Goal: Task Accomplishment & Management: Manage account settings

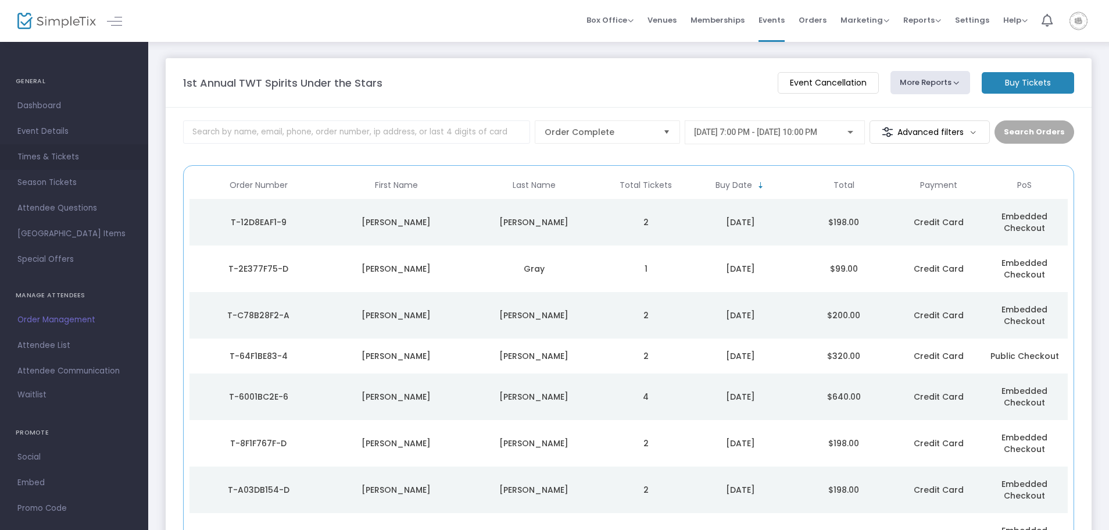
click at [35, 153] on span "Times & Tickets" at bounding box center [73, 156] width 113 height 15
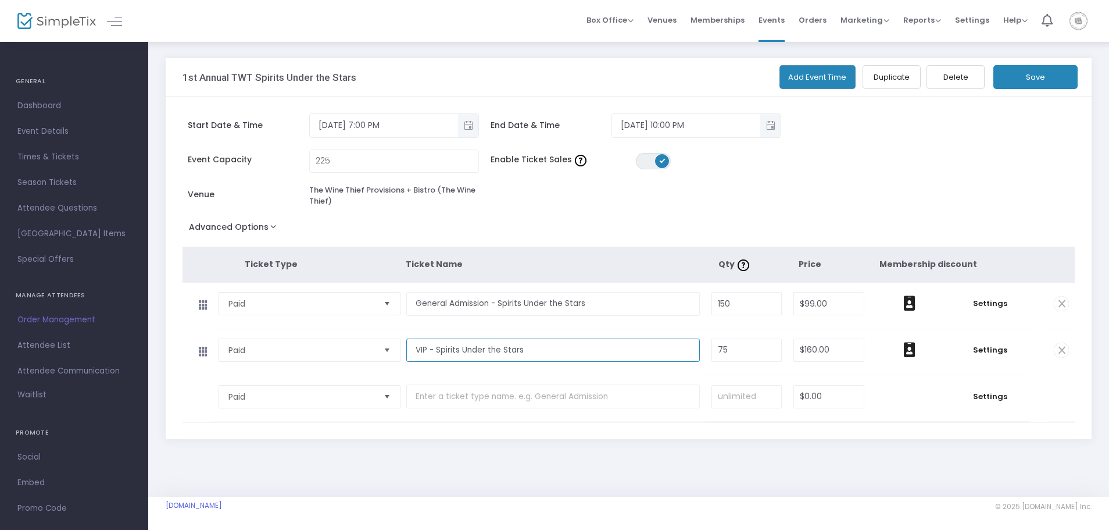
click at [631, 355] on input "VIP - Spirits Under the Stars" at bounding box center [552, 350] width 293 height 24
click at [988, 351] on span "Settings" at bounding box center [990, 350] width 70 height 12
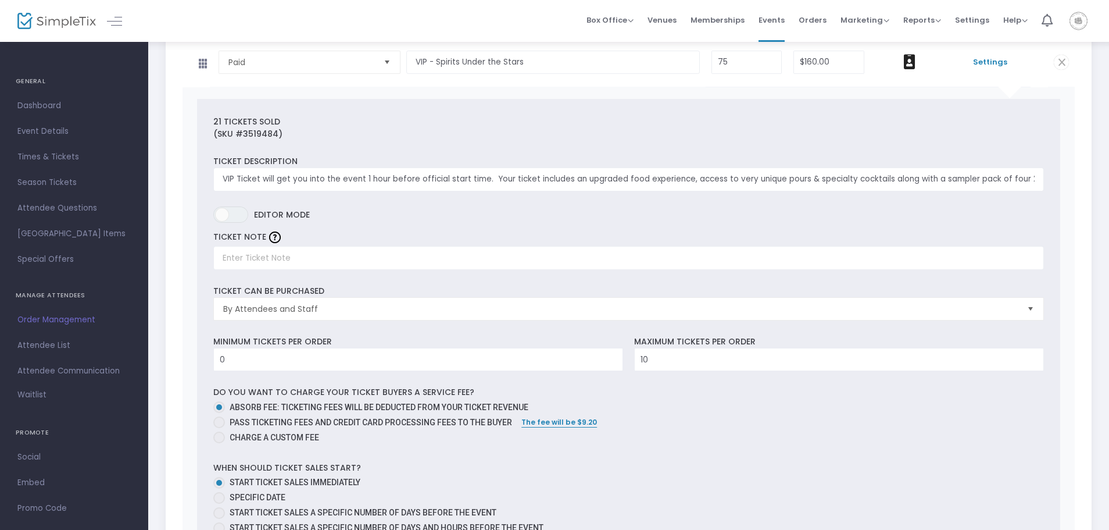
scroll to position [291, 0]
click at [387, 179] on input "VIP Ticket will get you into the event 1 hour before official start time. Your …" at bounding box center [628, 177] width 831 height 24
click at [481, 177] on input "VIP Ticket will get you into the event 1 hour before official start time. Your …" at bounding box center [628, 177] width 831 height 24
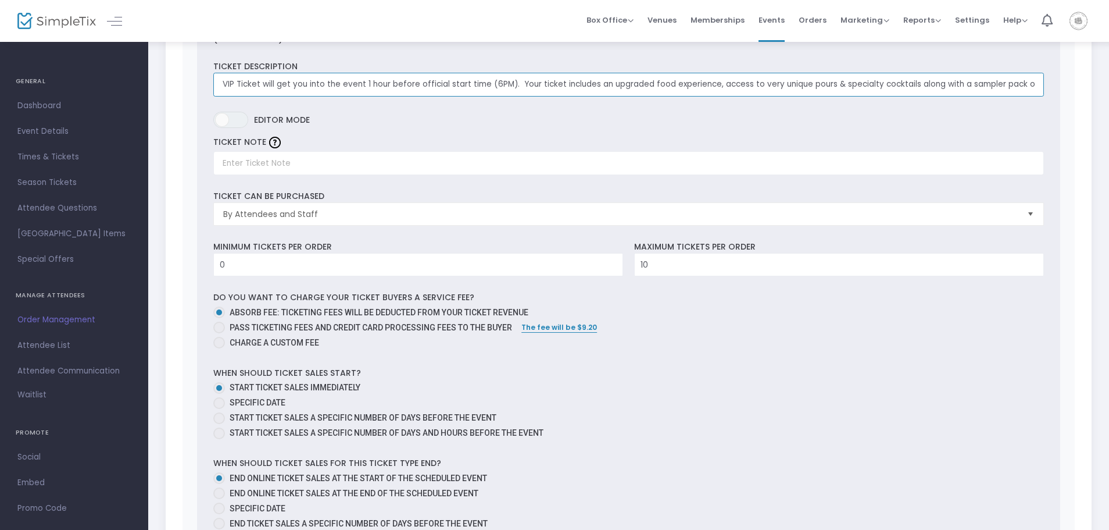
scroll to position [349, 0]
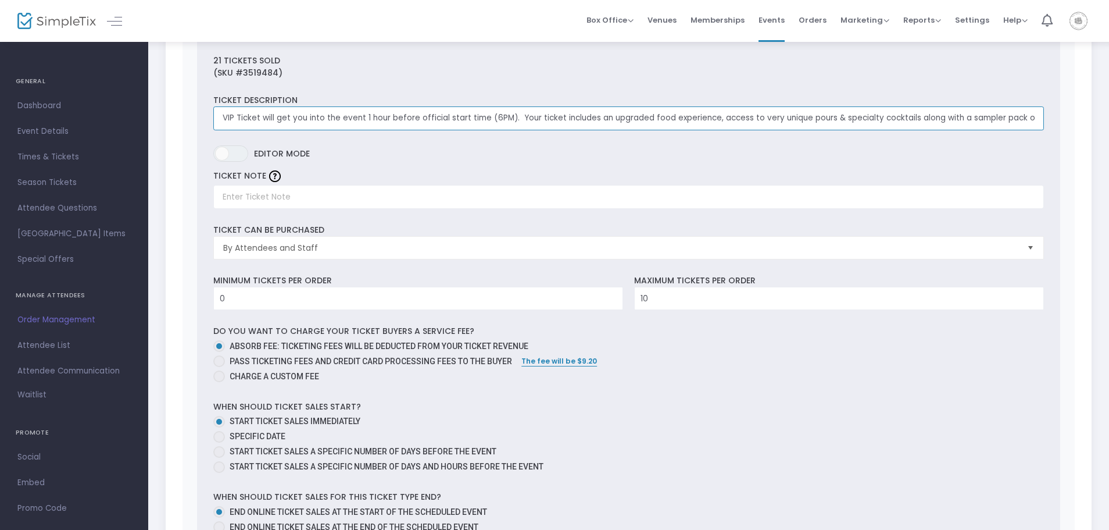
type input "VIP Ticket will get you into the event 1 hour before official start time (6PM).…"
click at [319, 198] on input "text" at bounding box center [628, 197] width 831 height 24
type input "VIP HOUR Starts at 6PM sharp"
click at [367, 233] on div "Ticket can be purchased By Attendees and Staff" at bounding box center [629, 241] width 842 height 35
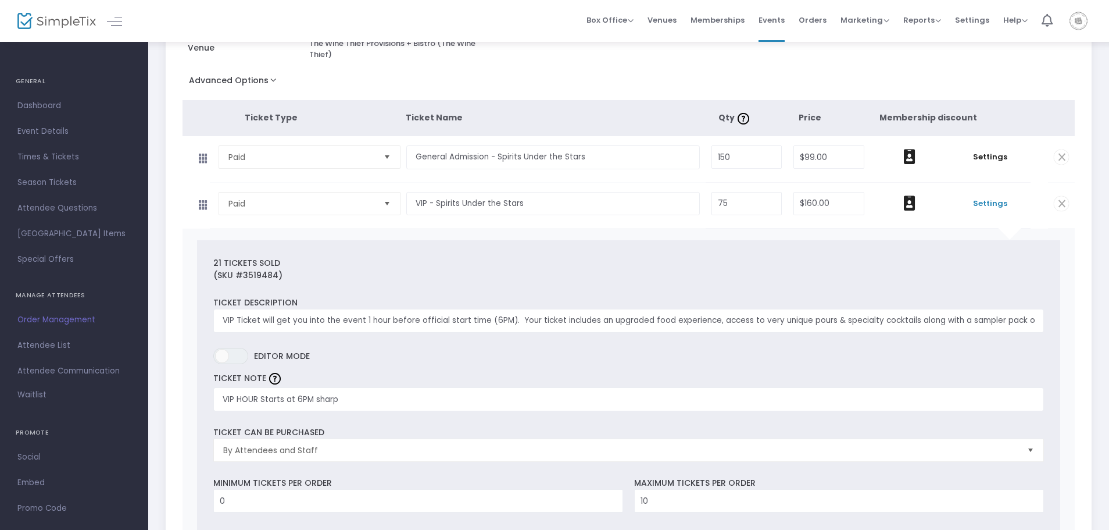
scroll to position [0, 0]
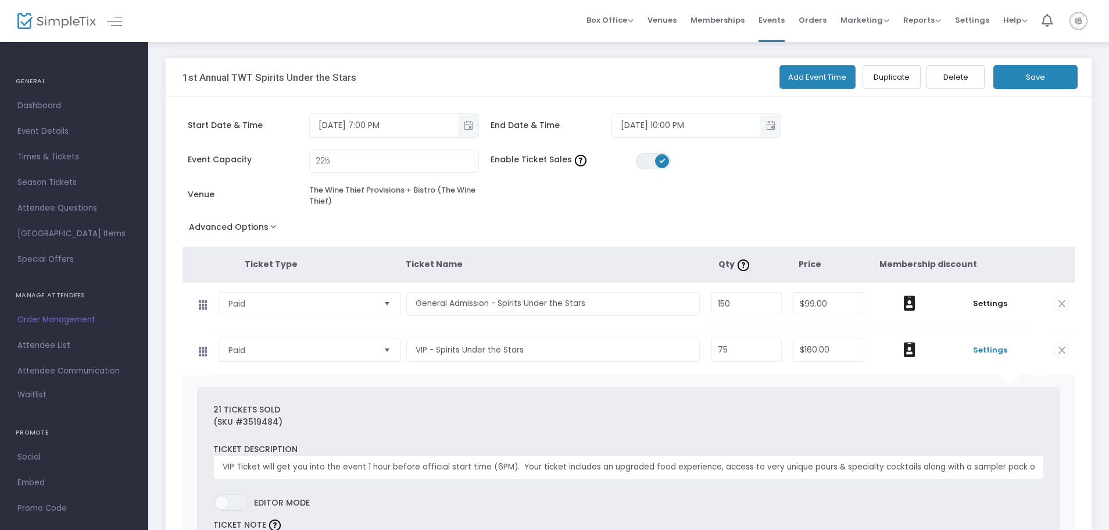
click at [1044, 69] on button "Save" at bounding box center [1036, 77] width 84 height 24
